Goal: Transaction & Acquisition: Subscribe to service/newsletter

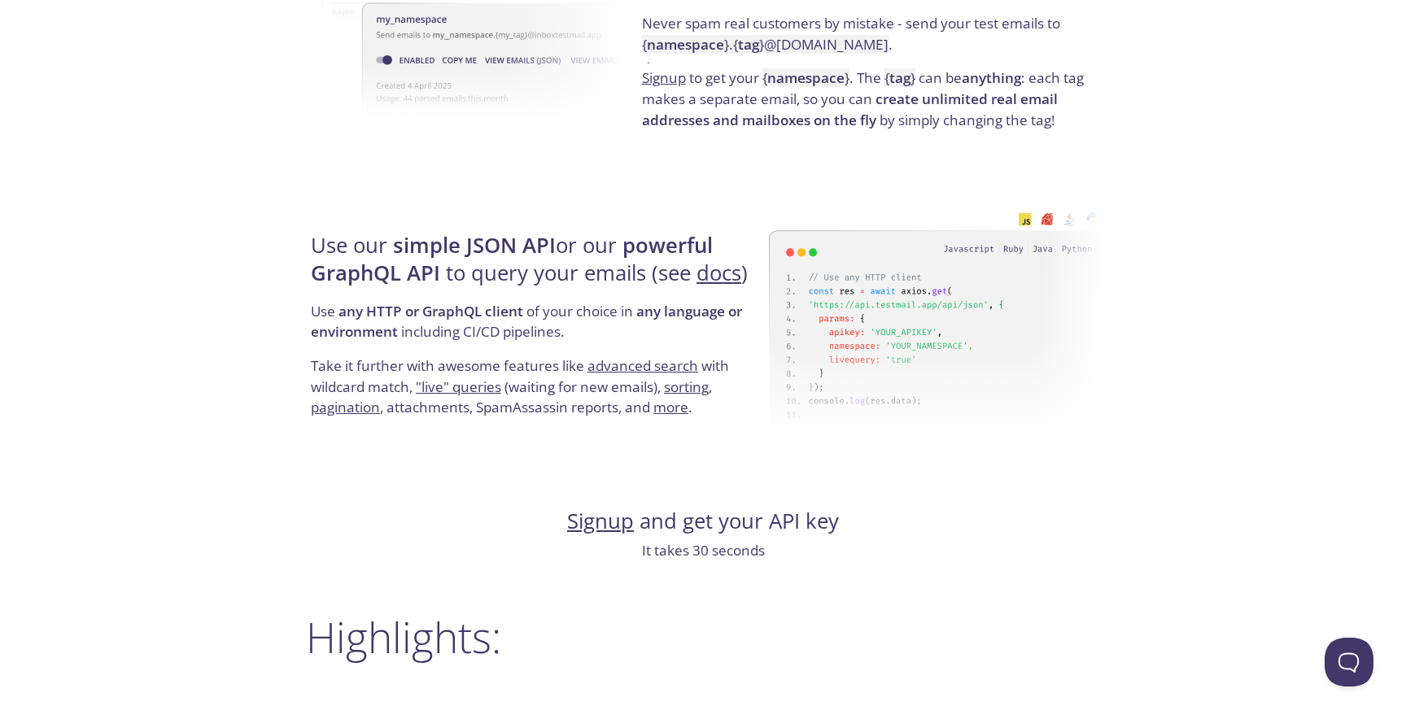
scroll to position [1635, 0]
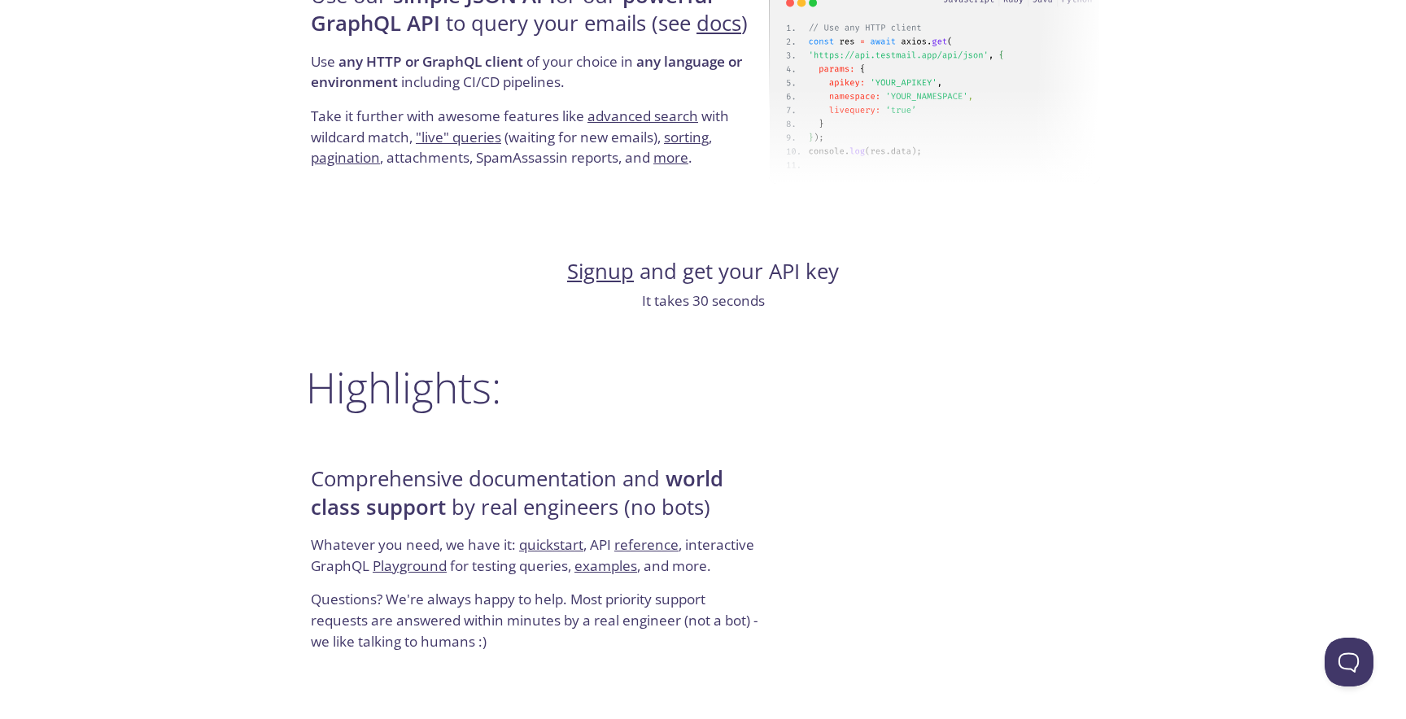
click at [620, 274] on link "Signup" at bounding box center [600, 271] width 67 height 28
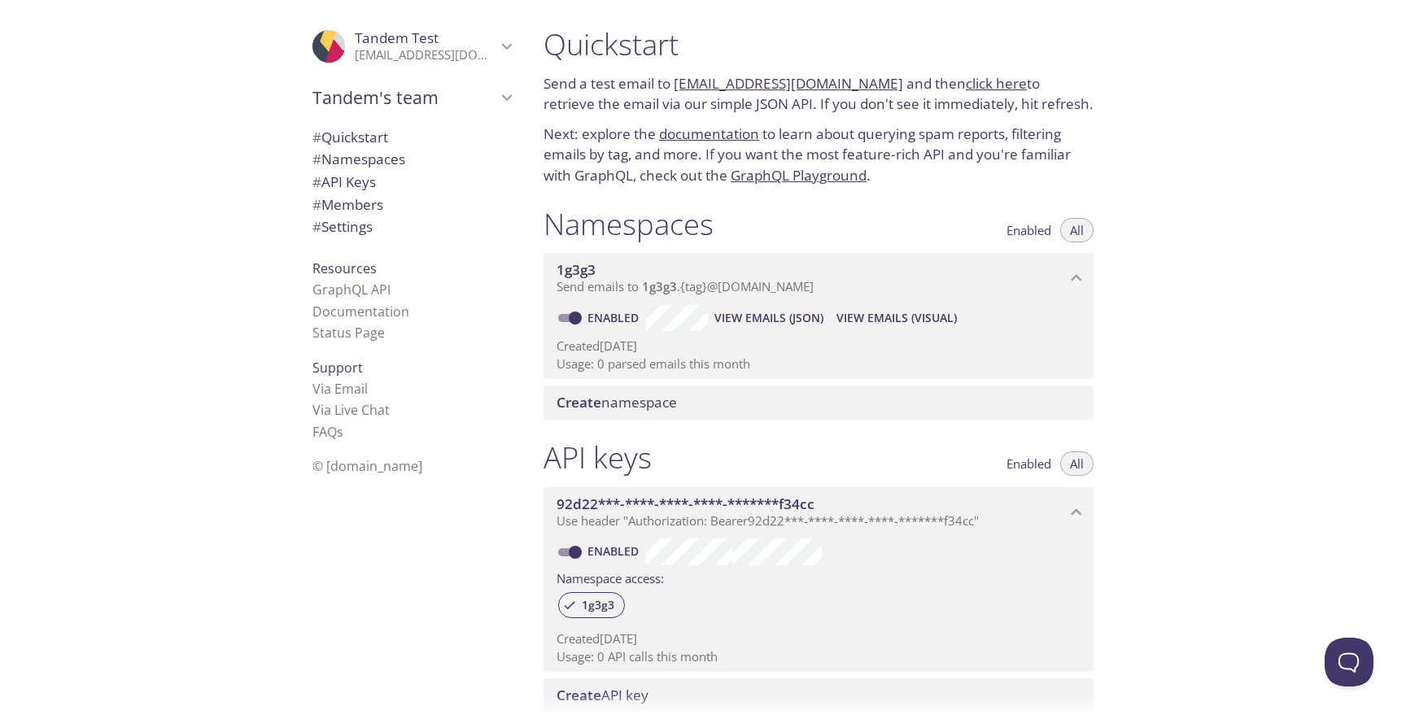
click at [578, 403] on span "Create" at bounding box center [579, 402] width 45 height 19
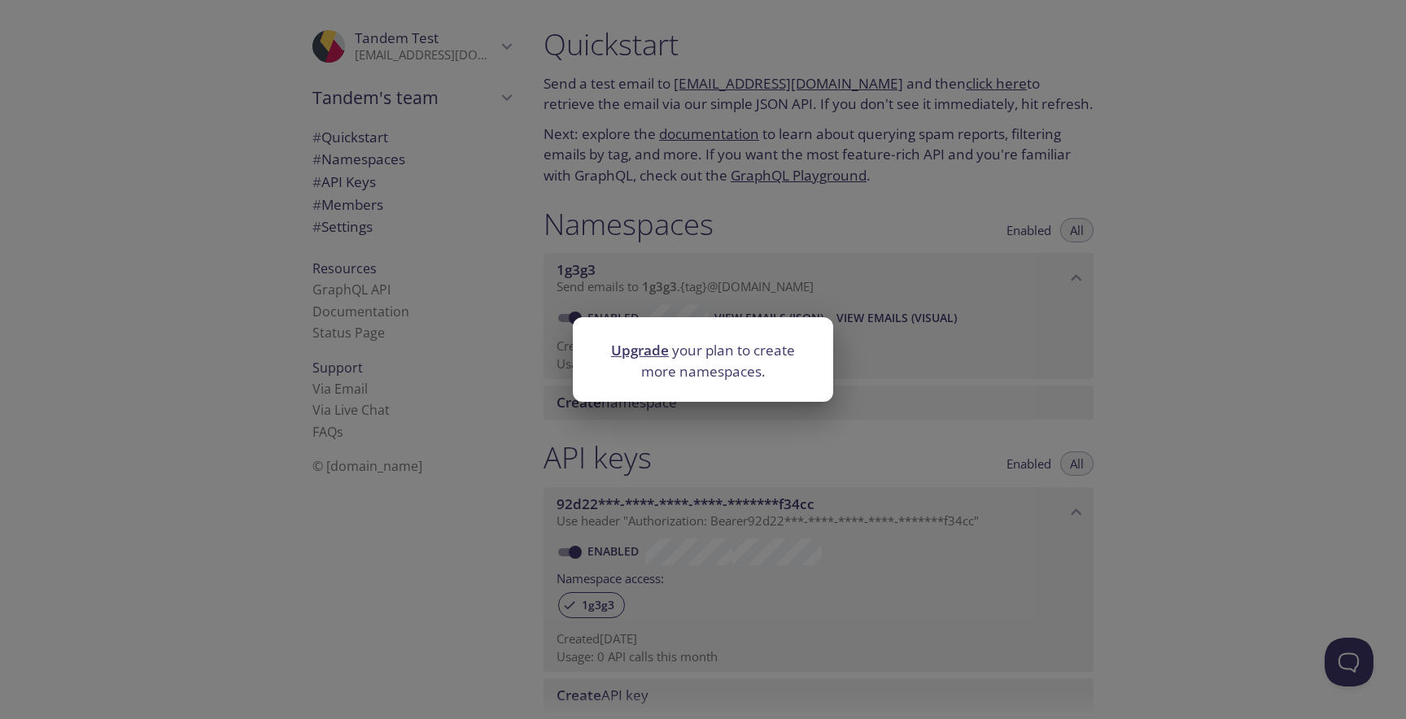
click at [647, 414] on div "Upgrade your plan to create more namespaces." at bounding box center [703, 359] width 1406 height 719
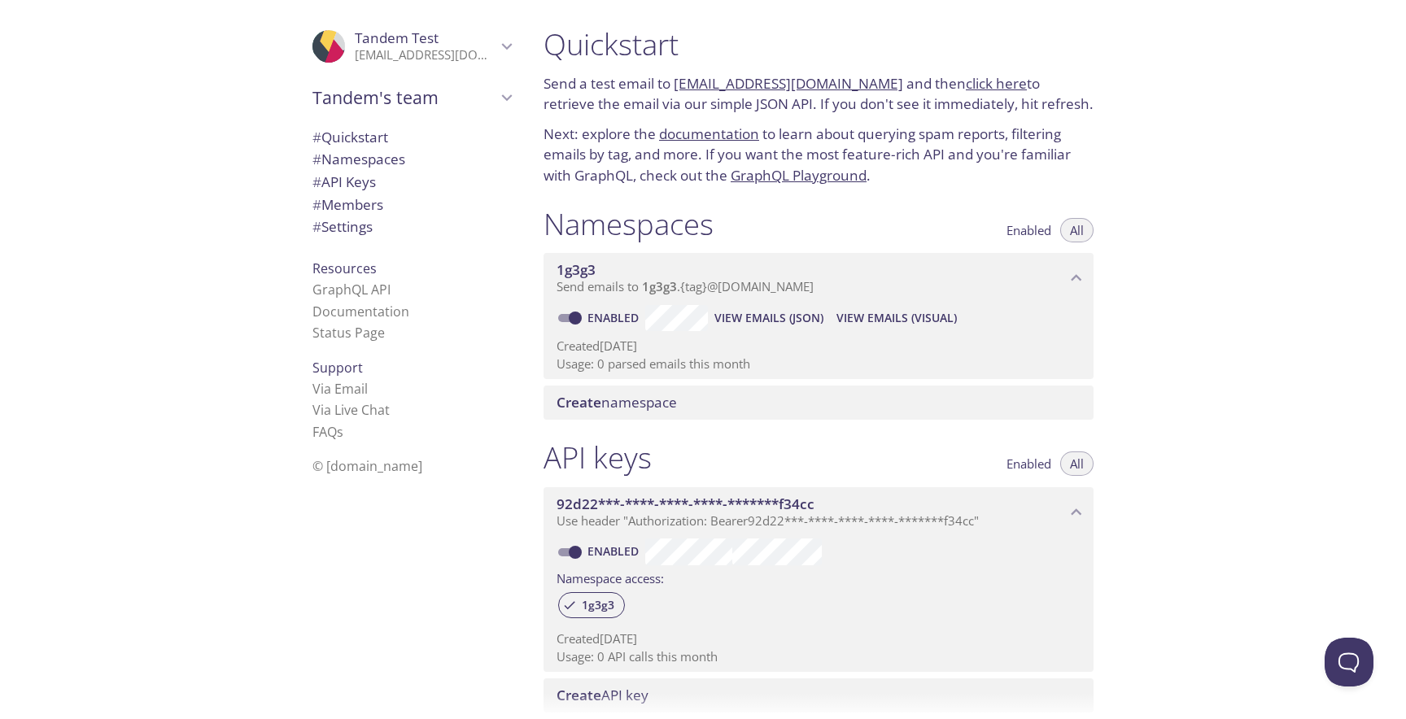
click at [630, 400] on span "Create namespace" at bounding box center [617, 402] width 120 height 19
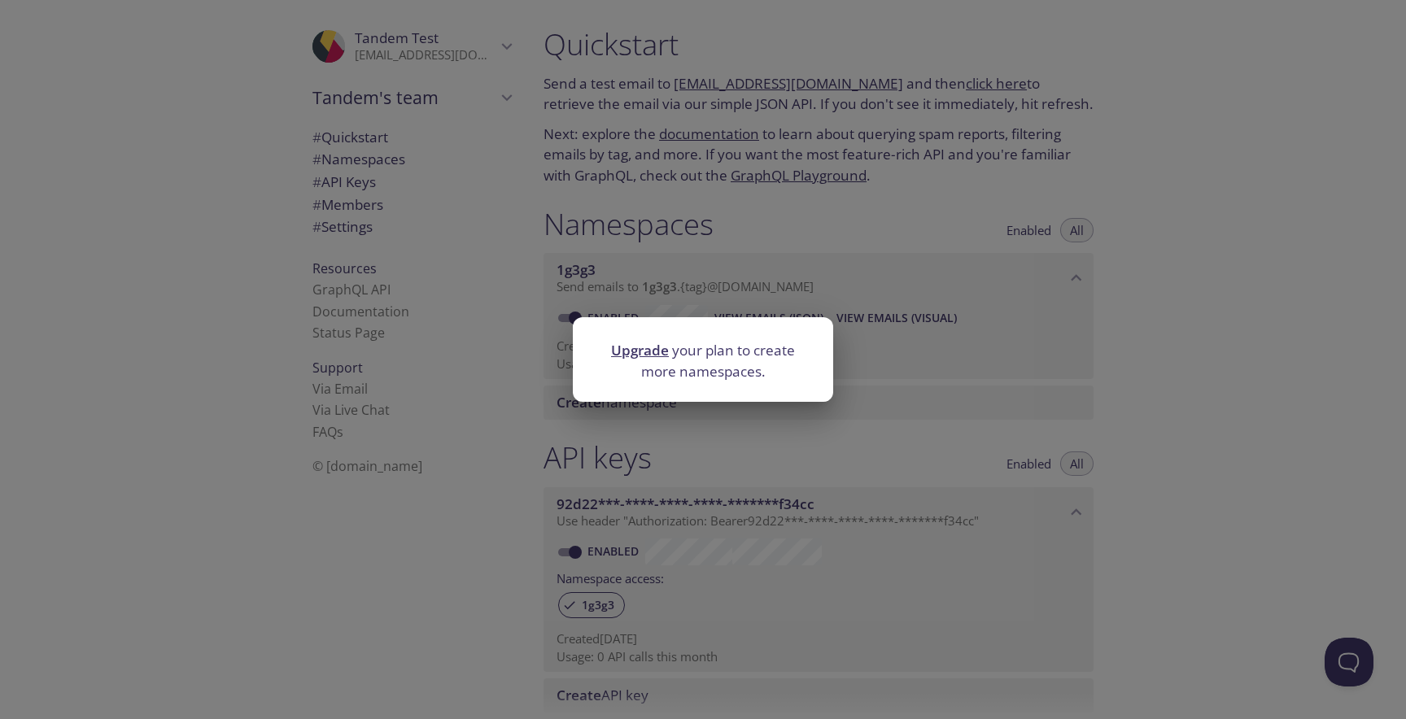
click at [652, 353] on link "Upgrade" at bounding box center [640, 350] width 58 height 19
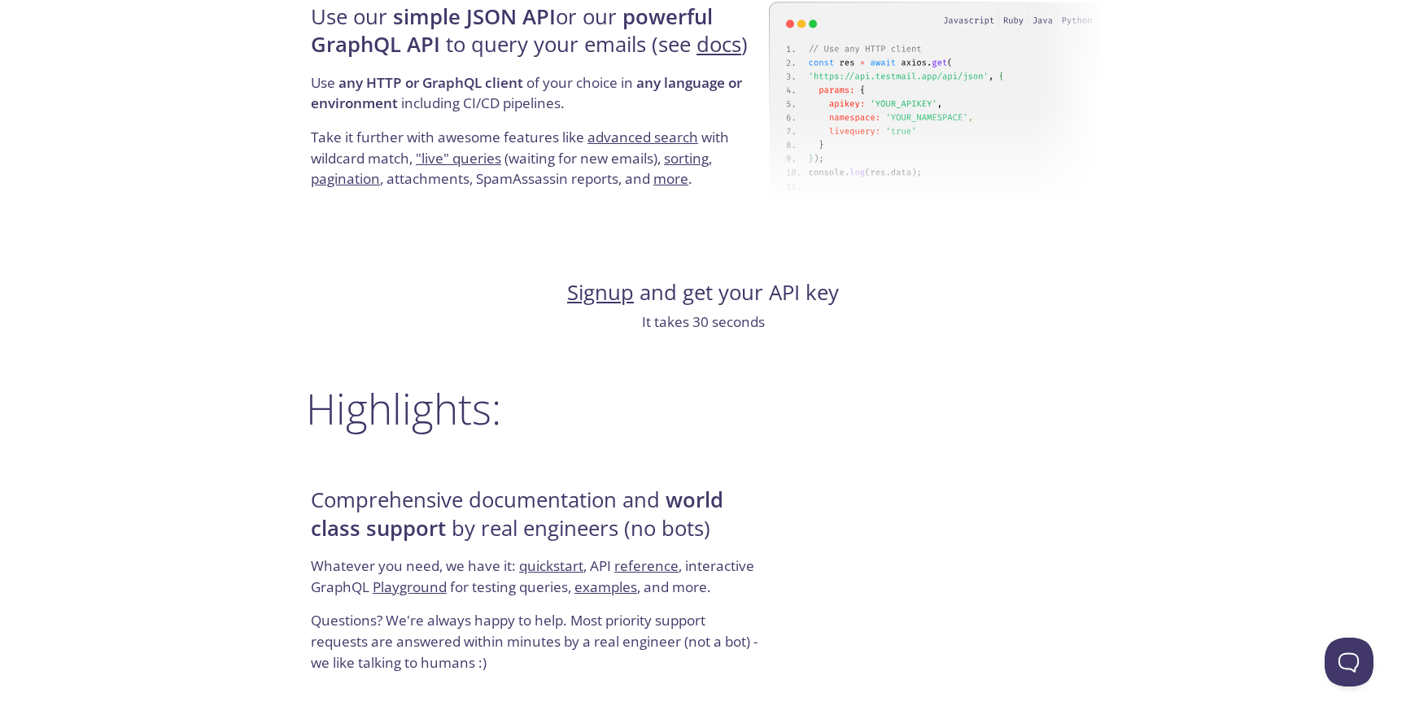
scroll to position [1846, 0]
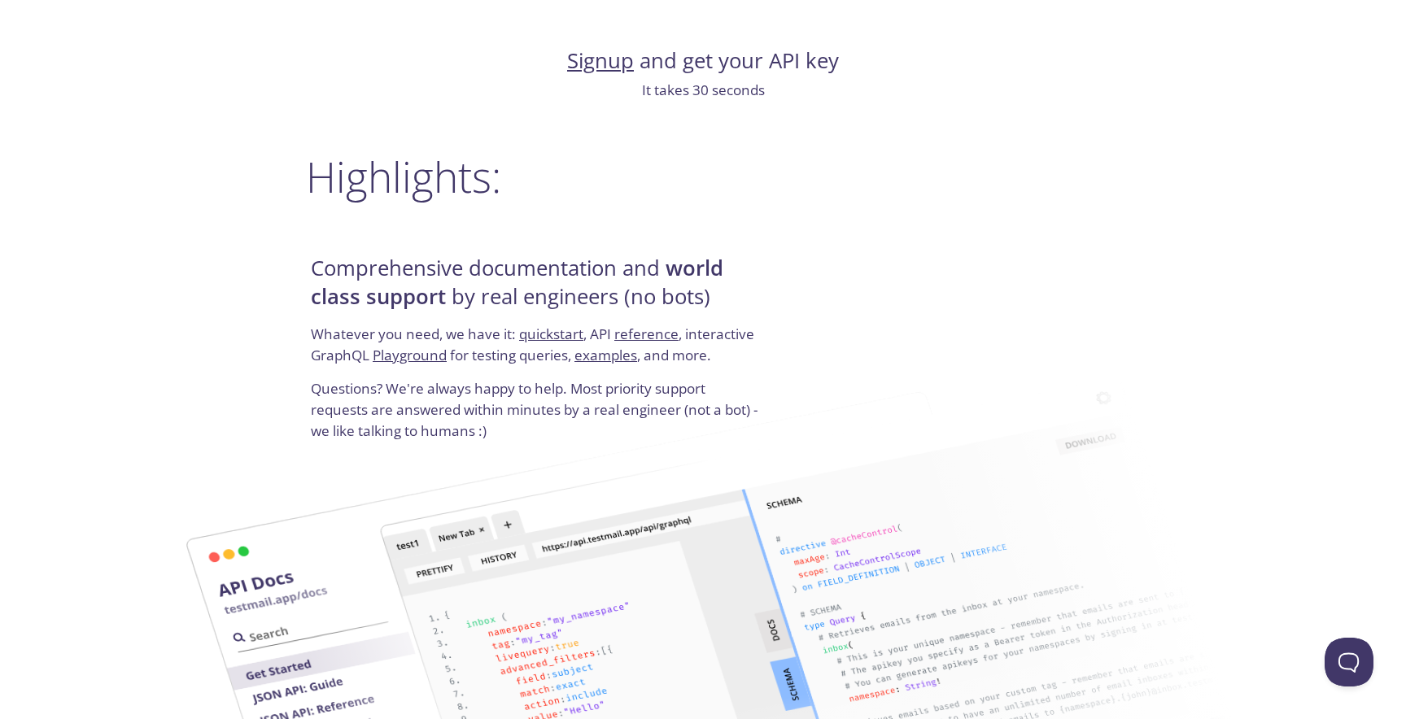
click at [608, 66] on link "Signup" at bounding box center [600, 60] width 67 height 28
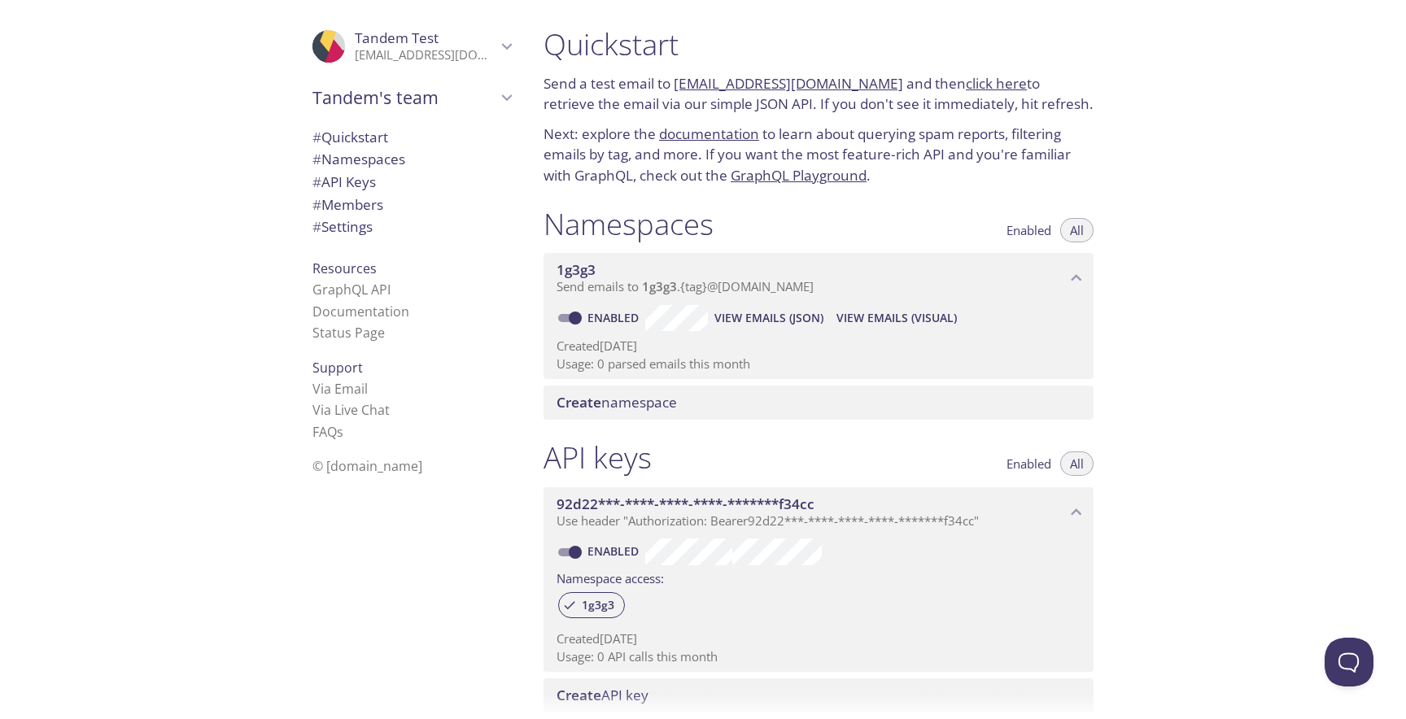
click at [585, 402] on span "Create" at bounding box center [579, 402] width 45 height 19
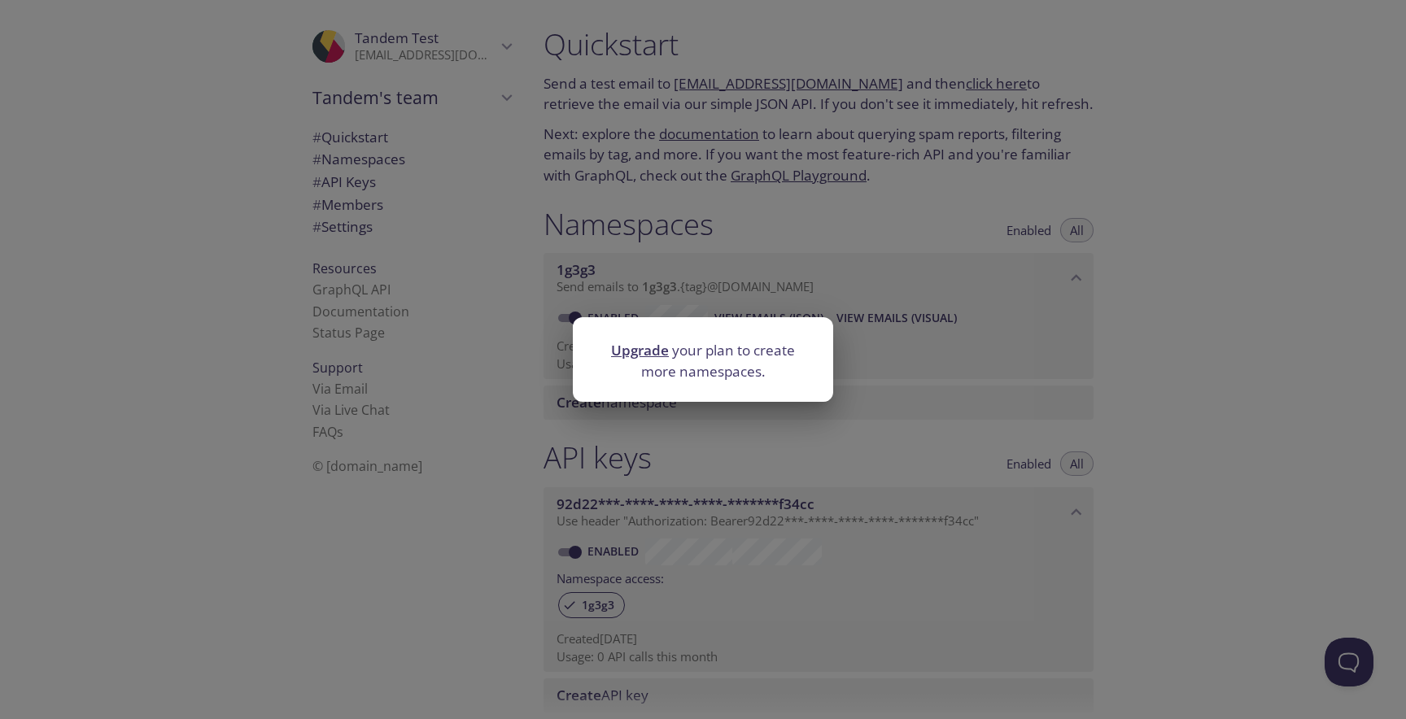
click at [497, 425] on div "Upgrade your plan to create more namespaces." at bounding box center [703, 359] width 1406 height 719
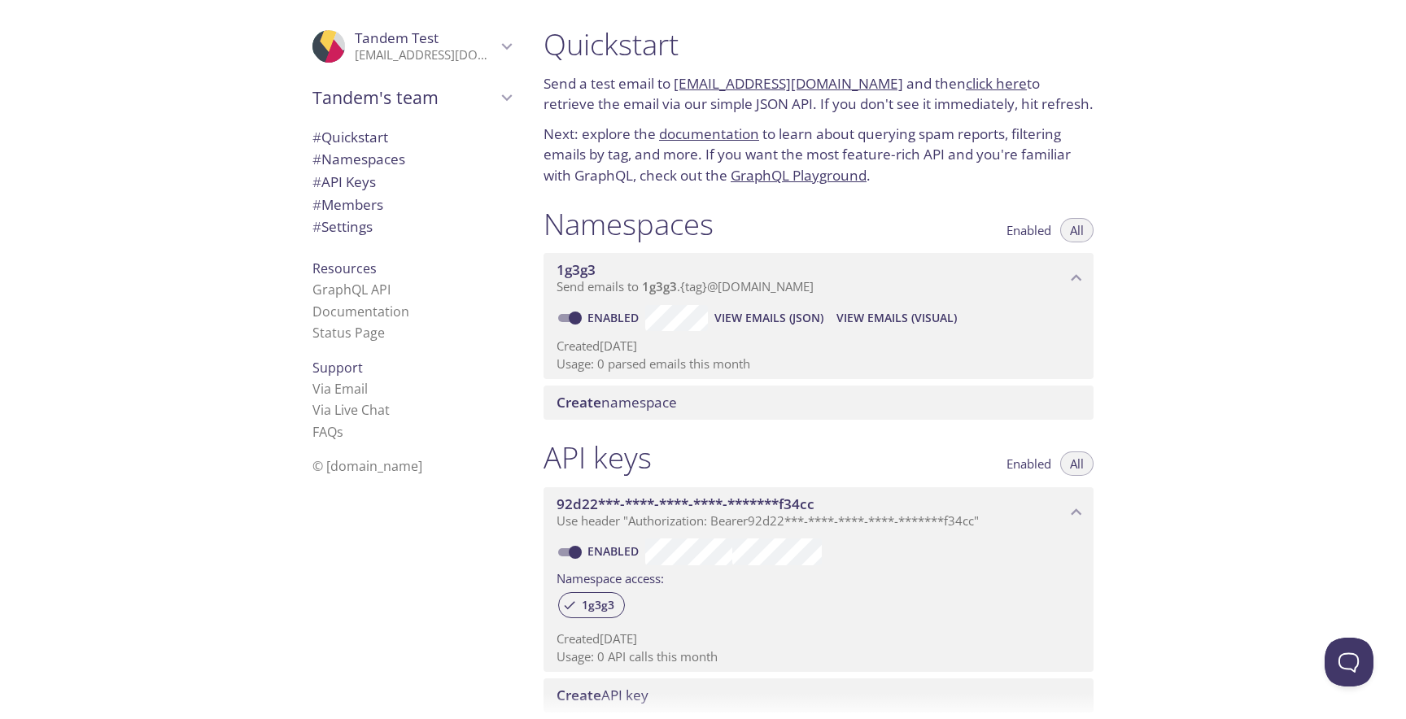
click at [490, 93] on span "Tandem's team" at bounding box center [404, 97] width 184 height 23
click at [413, 130] on span "Create new team" at bounding box center [411, 135] width 199 height 21
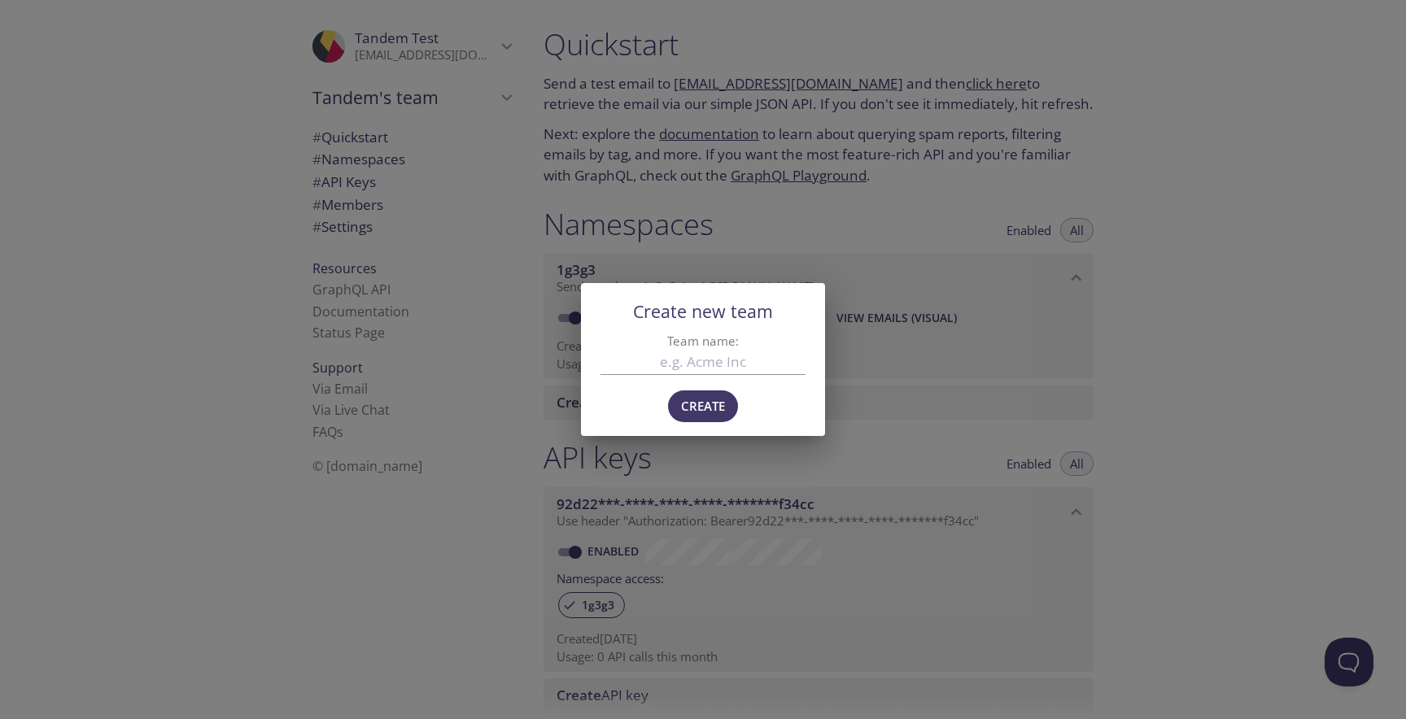
click at [1169, 230] on div "Create new team Team name: Create" at bounding box center [703, 359] width 1406 height 719
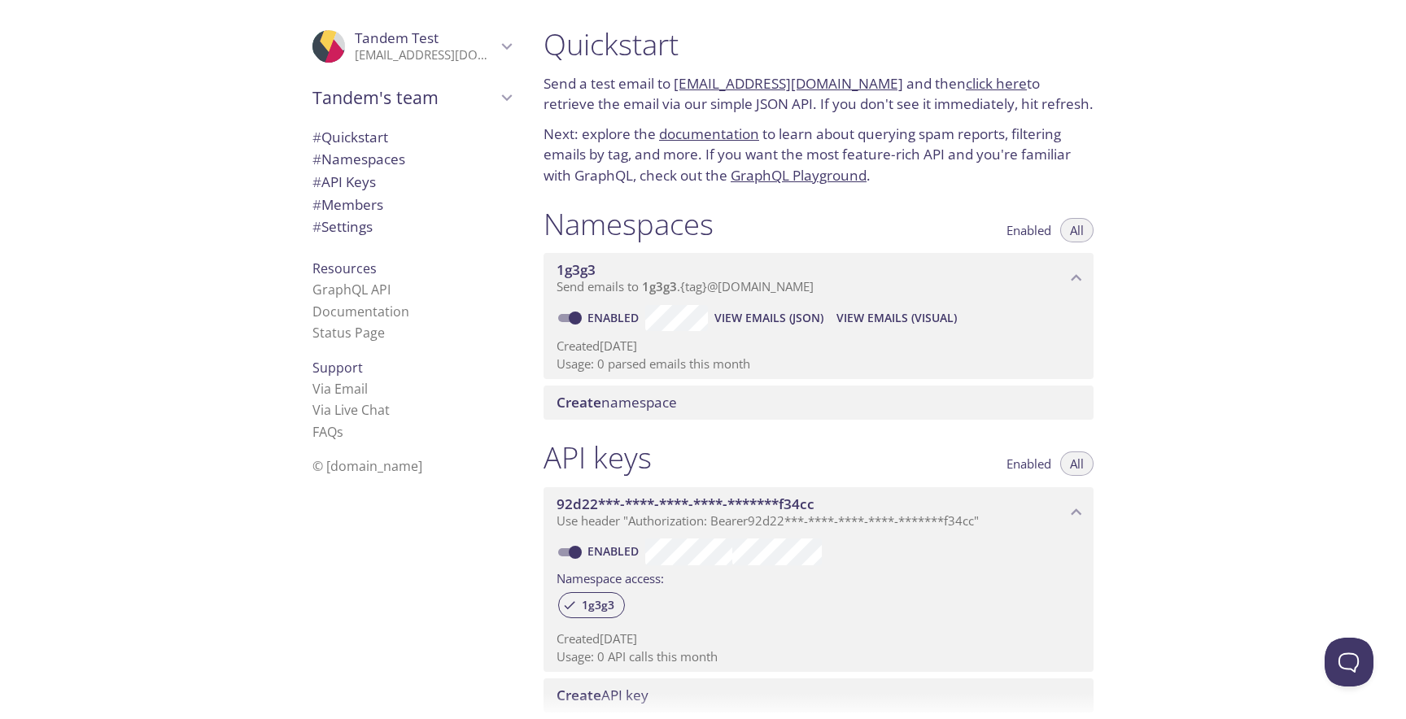
scroll to position [1, 0]
click at [435, 47] on p "[EMAIL_ADDRESS][DOMAIN_NAME]" at bounding box center [426, 55] width 142 height 16
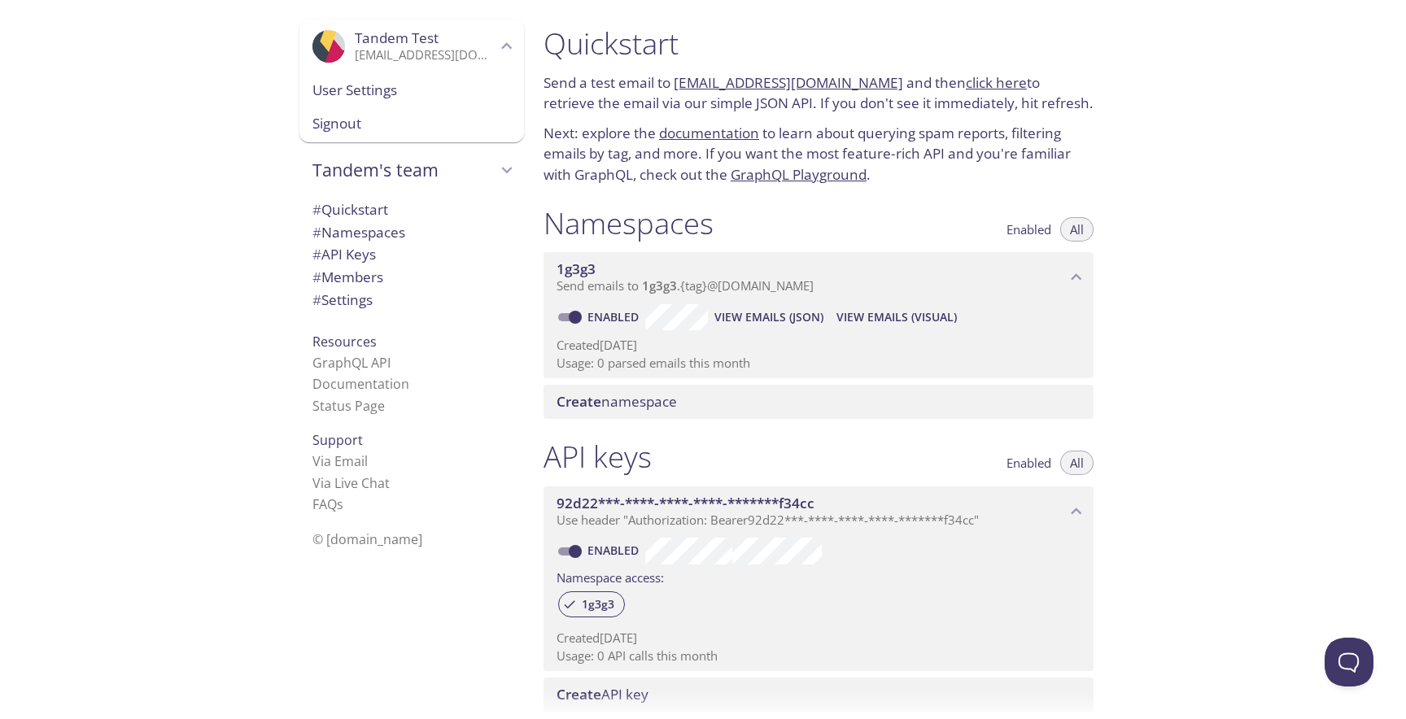
click at [392, 50] on p "[EMAIL_ADDRESS][DOMAIN_NAME]" at bounding box center [426, 55] width 142 height 16
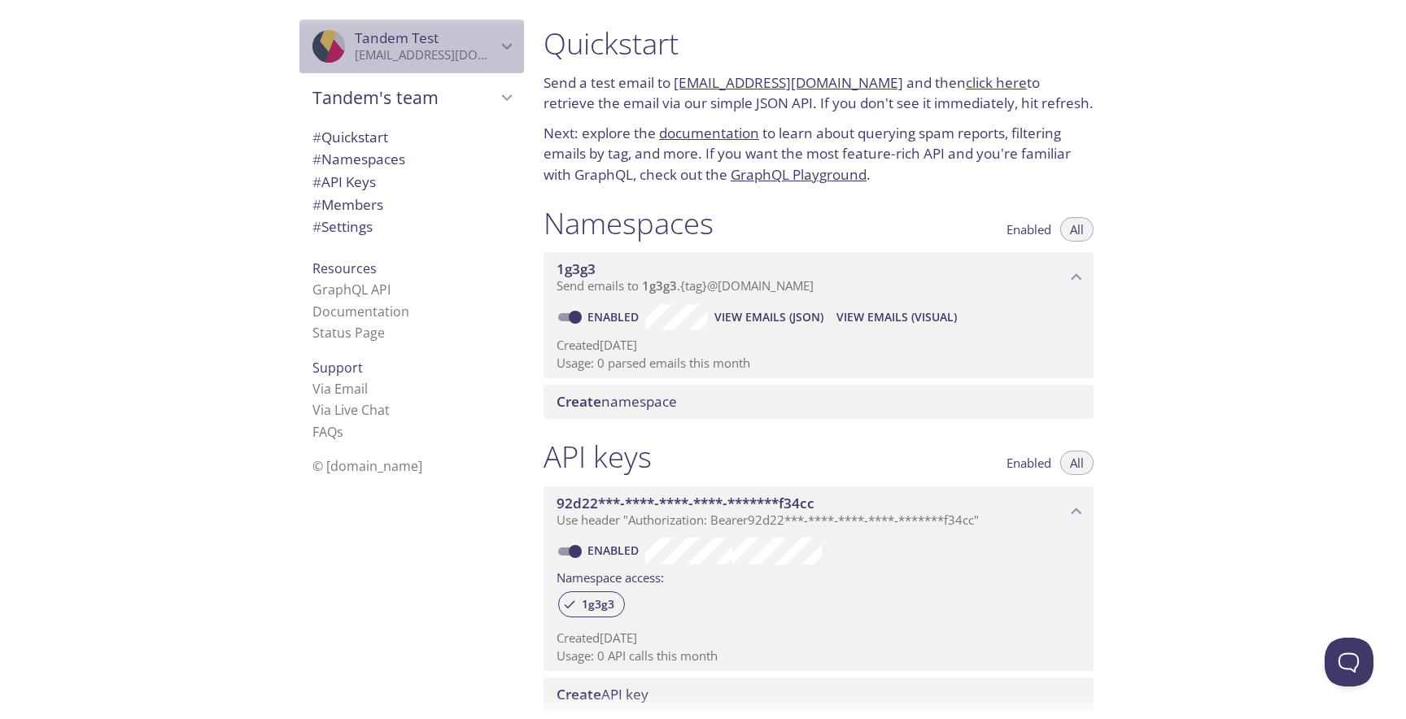
click at [505, 45] on icon "Tandem Test" at bounding box center [506, 46] width 21 height 21
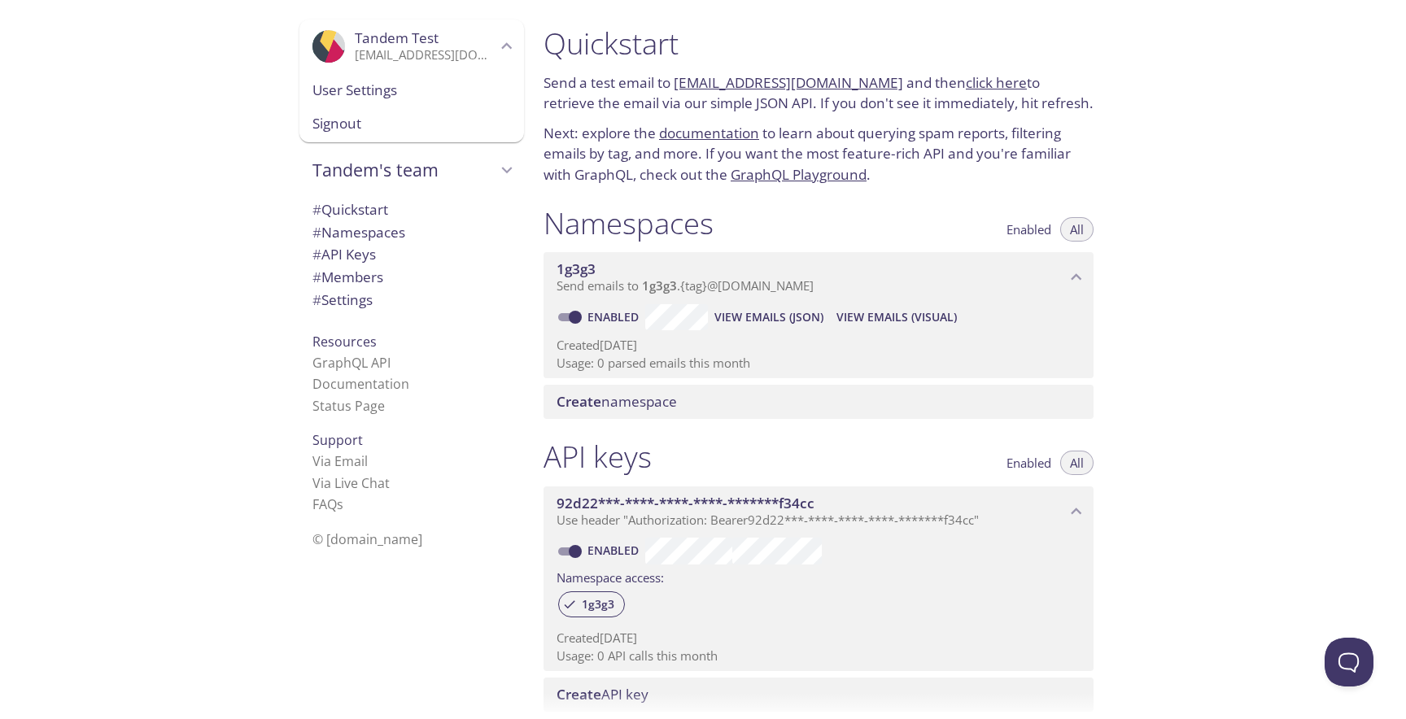
click at [397, 123] on span "Signout" at bounding box center [411, 123] width 199 height 21
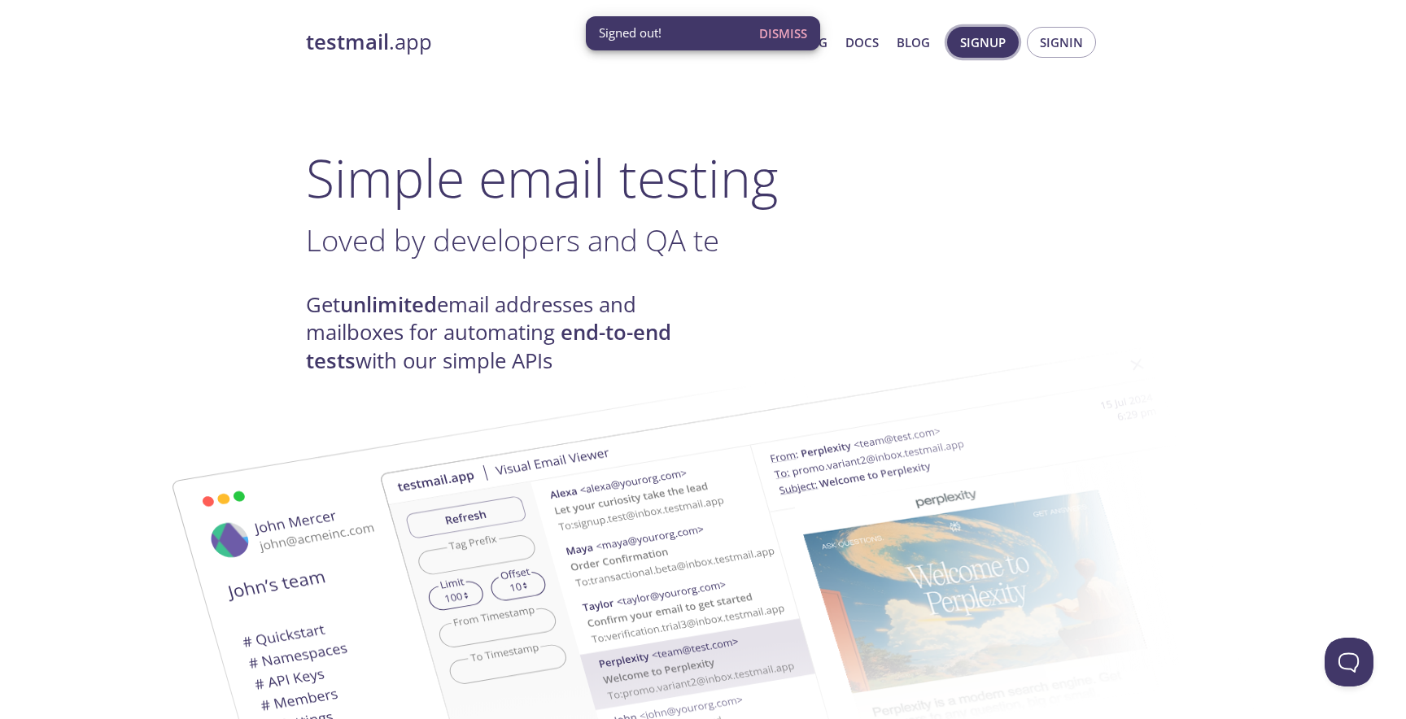
click at [983, 40] on span "Signup" at bounding box center [983, 42] width 46 height 21
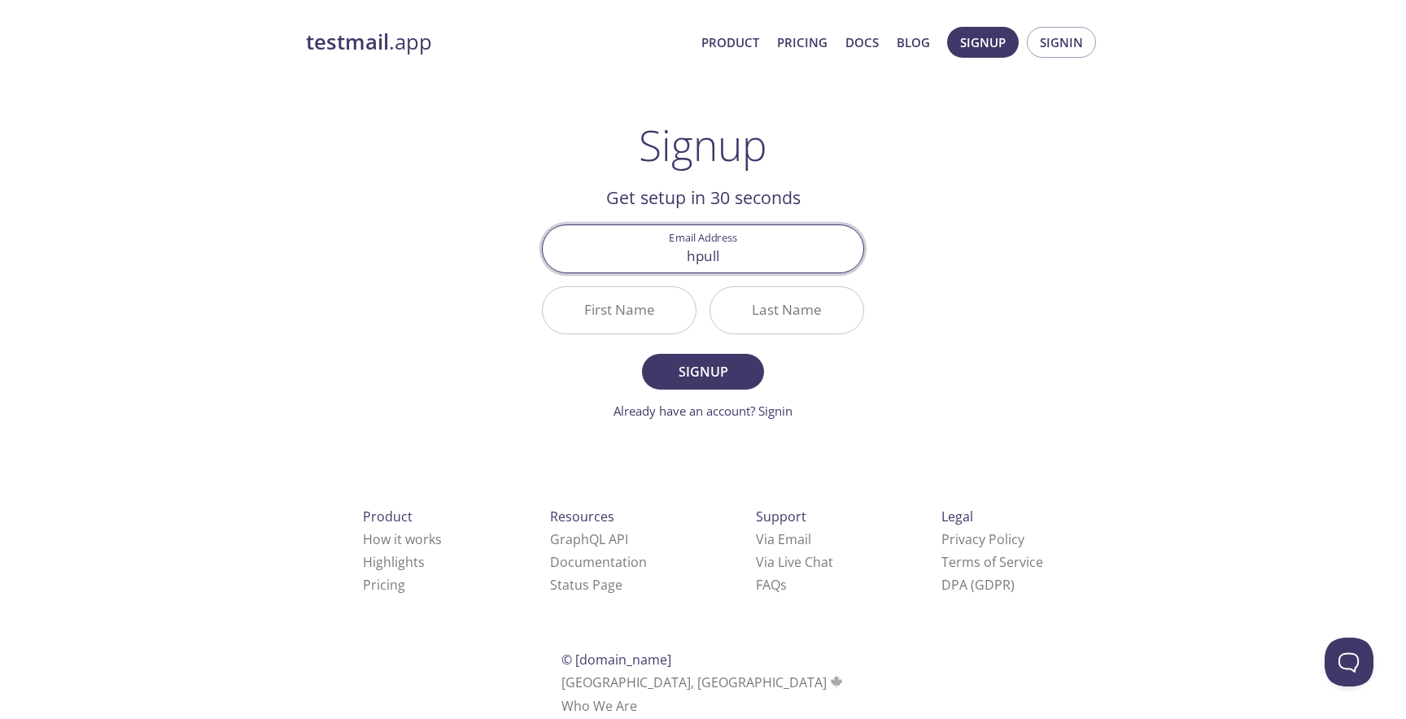
type input "[EMAIL_ADDRESS][DOMAIN_NAME]"
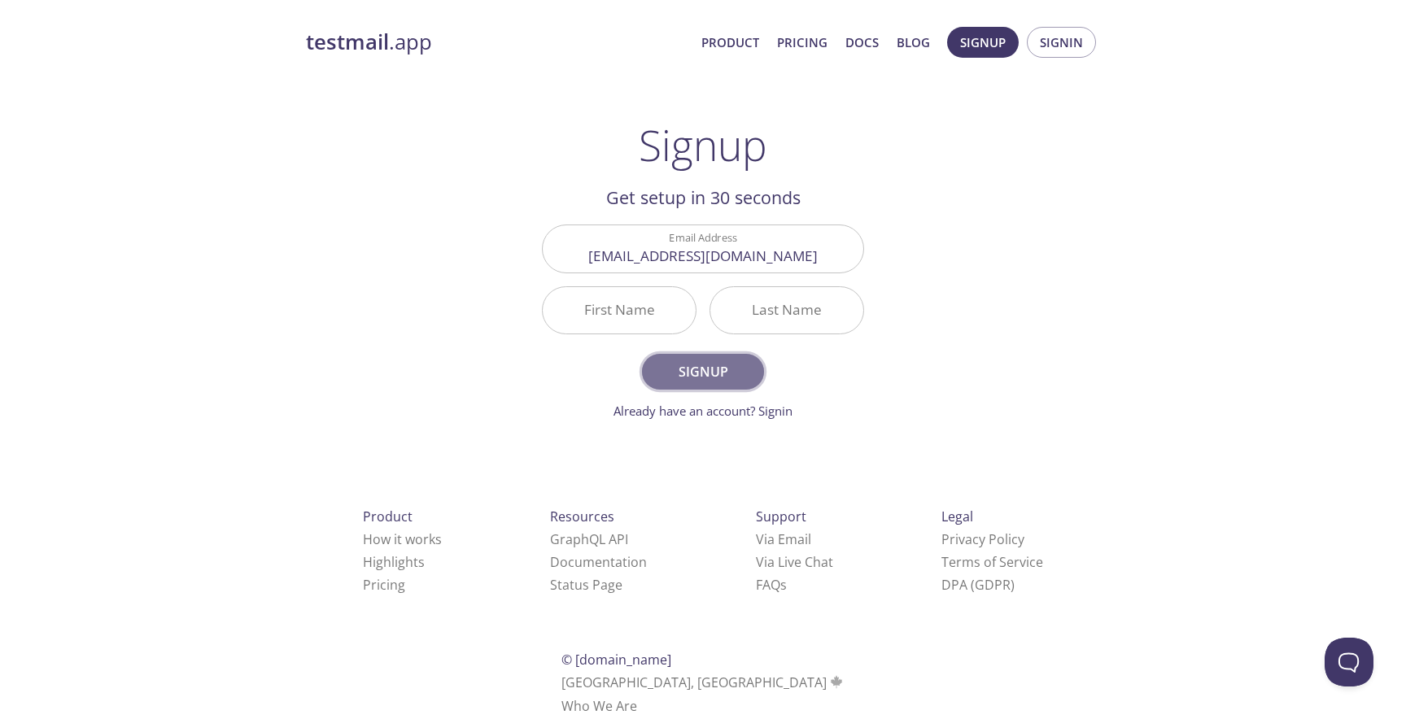
click at [700, 375] on span "Signup" at bounding box center [703, 371] width 86 height 23
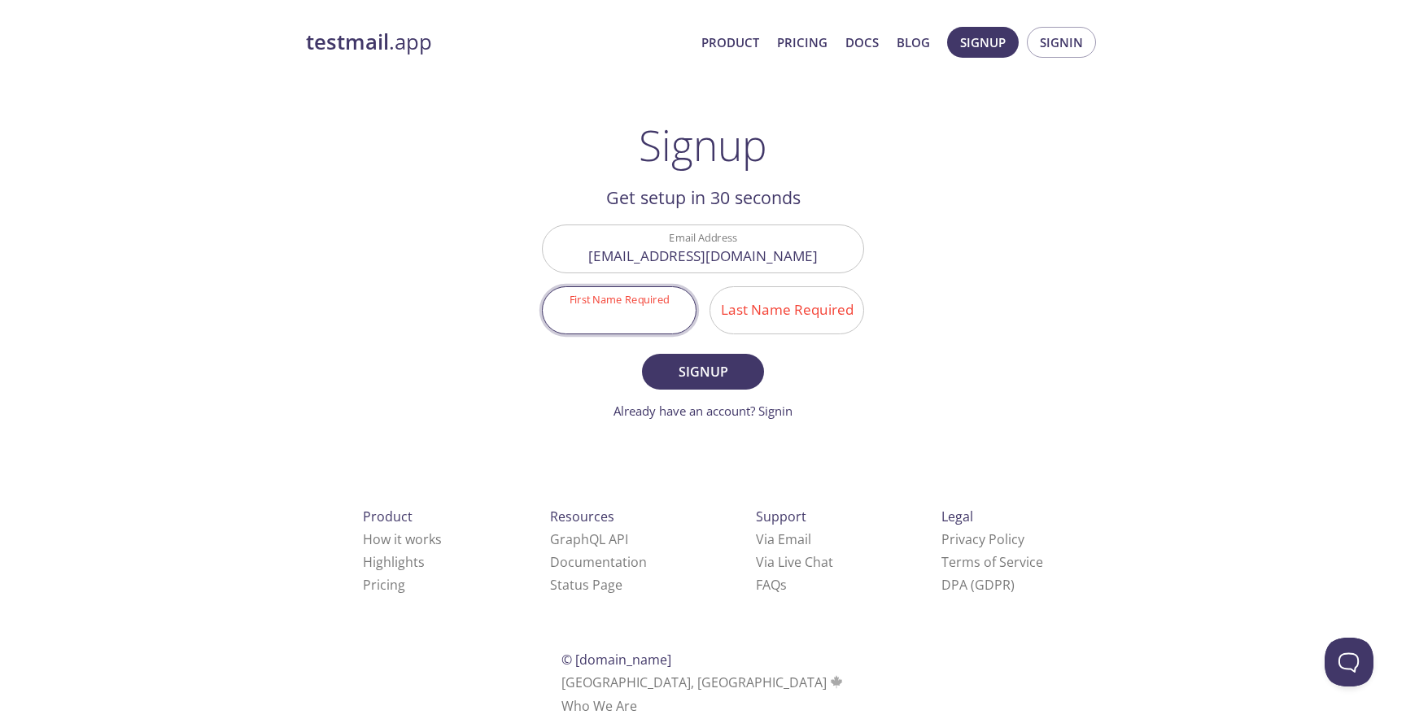
click at [643, 322] on input "First Name Required" at bounding box center [619, 310] width 153 height 46
click at [596, 320] on input "HrashiniReddy" at bounding box center [619, 310] width 153 height 46
type input "[PERSON_NAME]"
click at [754, 318] on input "Last Name Required" at bounding box center [786, 310] width 153 height 46
type input "[GEOGRAPHIC_DATA]"
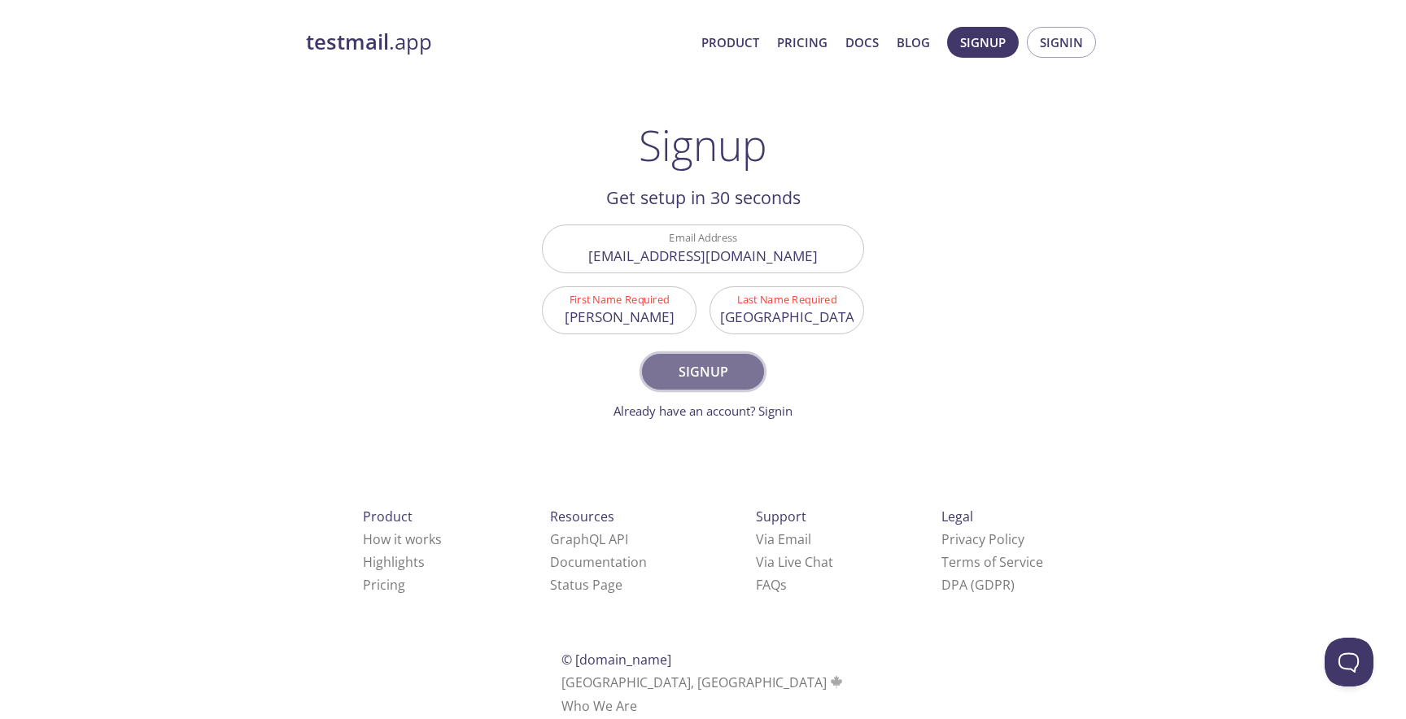
click at [701, 370] on span "Signup" at bounding box center [703, 371] width 86 height 23
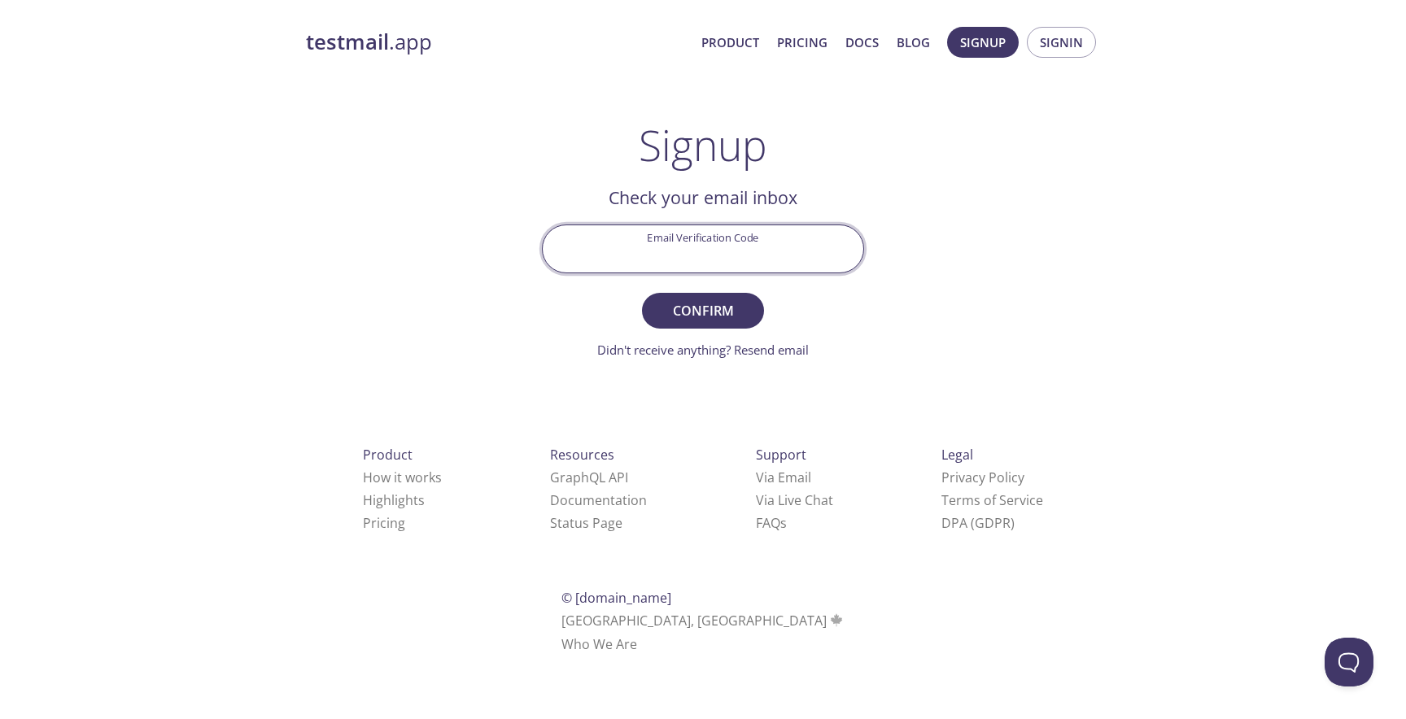
click at [704, 249] on input "Email Verification Code" at bounding box center [703, 248] width 321 height 46
paste input "GXPY4SR"
type input "GXPY4SR"
click at [724, 313] on span "Confirm" at bounding box center [703, 310] width 86 height 23
